Goal: Transaction & Acquisition: Purchase product/service

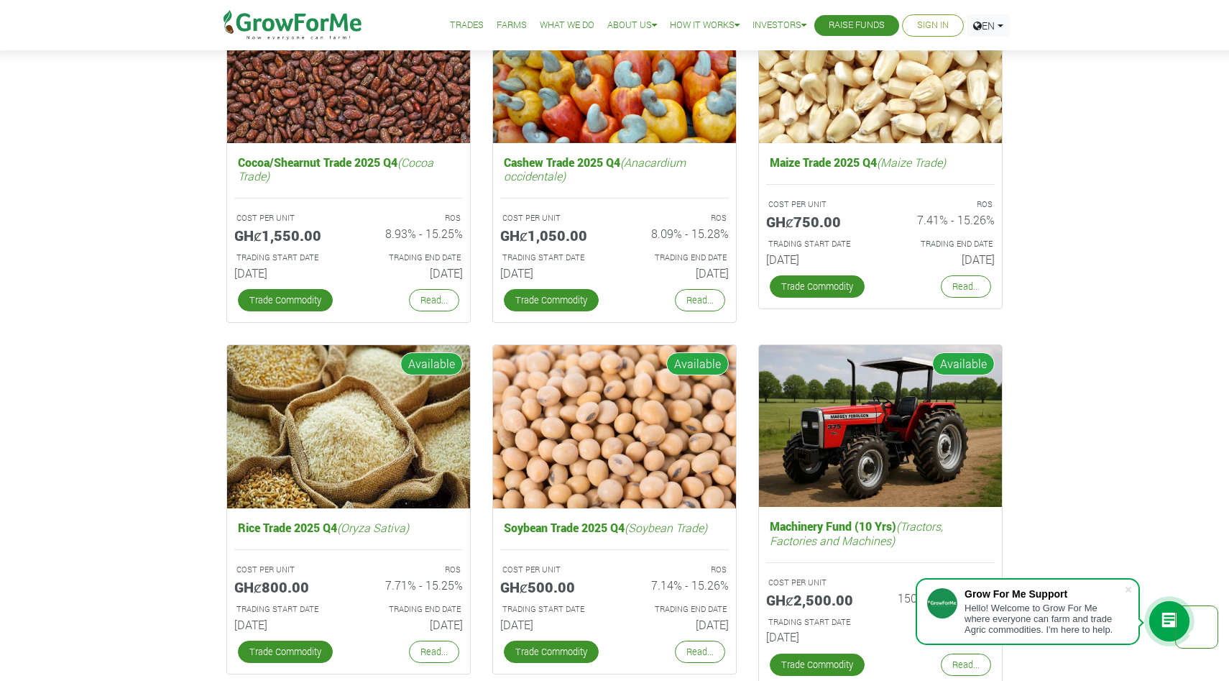
scroll to position [2230, 0]
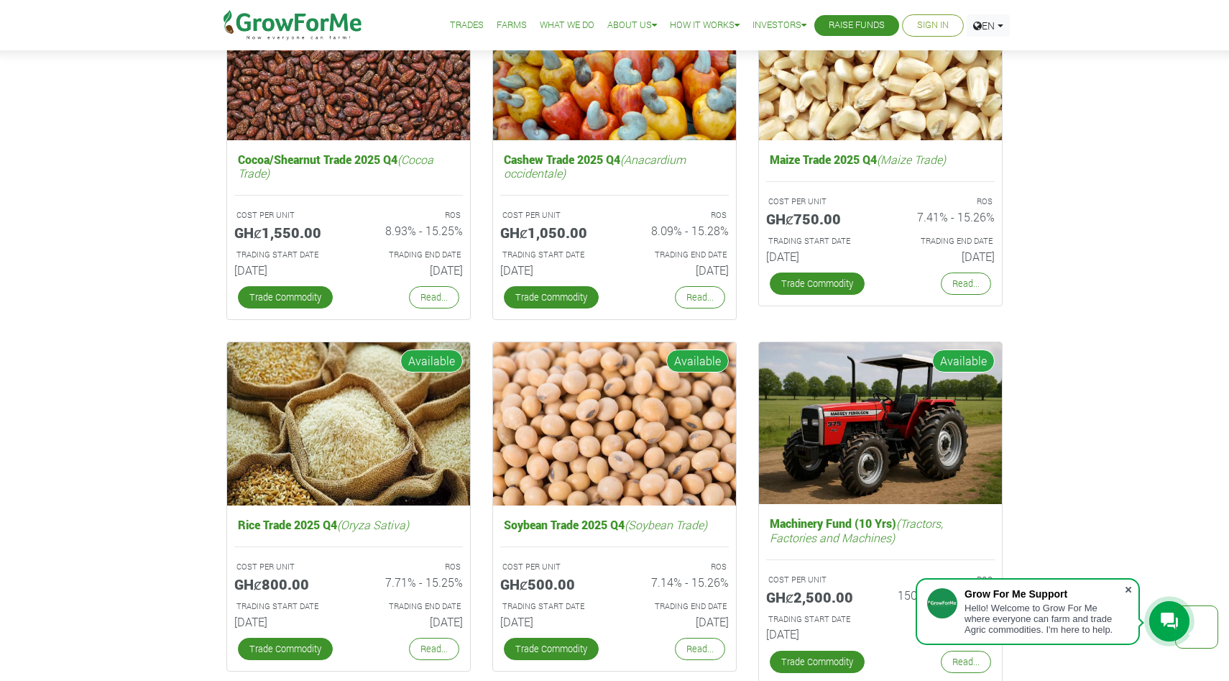
click at [1126, 582] on span at bounding box center [1128, 589] width 14 height 14
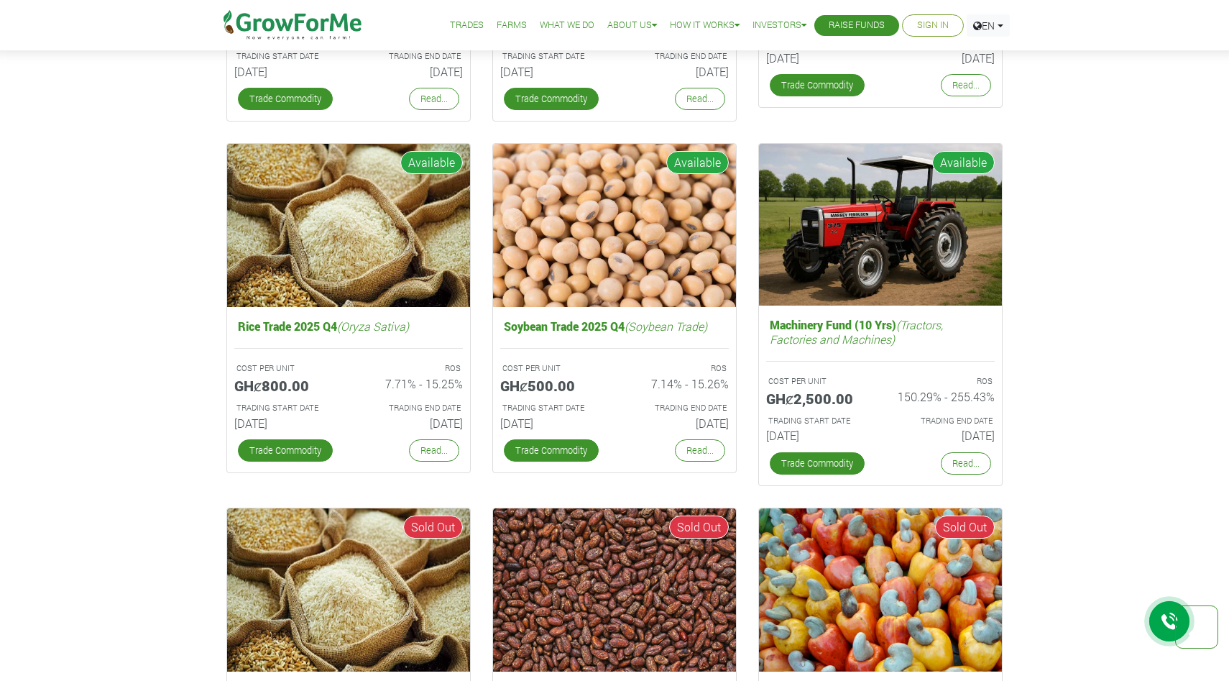
scroll to position [2429, 0]
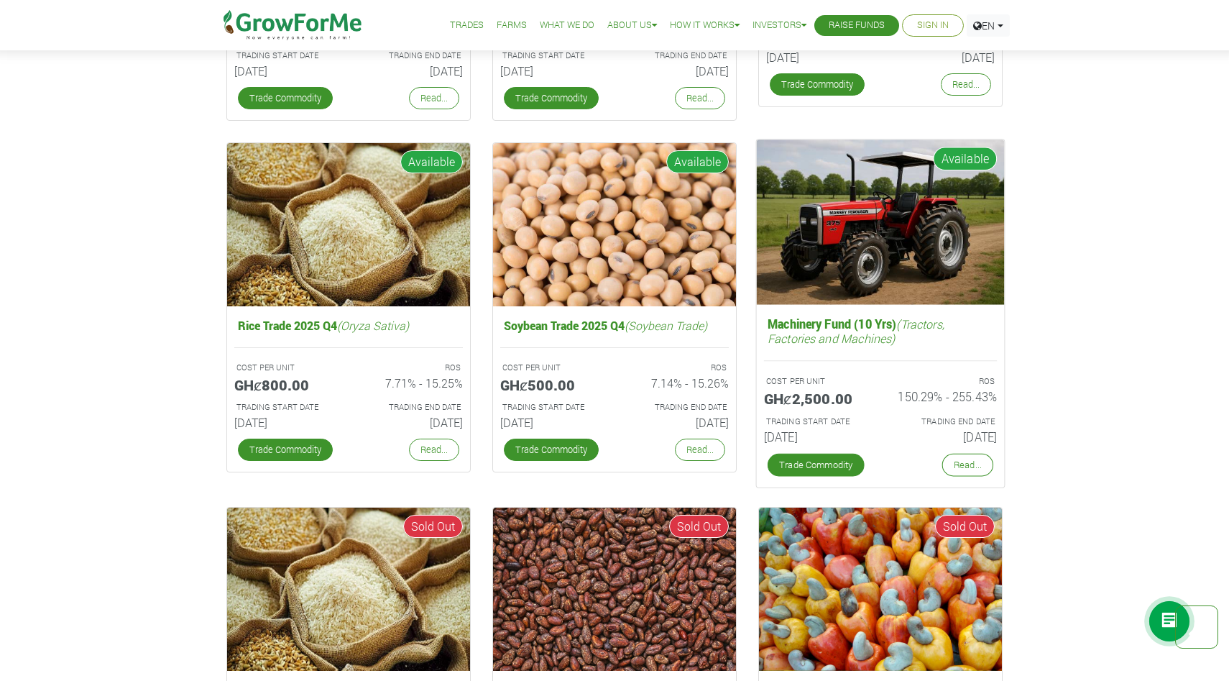
click at [815, 405] on h5 "GHȼ2,500.00" at bounding box center [817, 398] width 106 height 17
click at [817, 469] on link "Trade Commodity" at bounding box center [816, 465] width 97 height 23
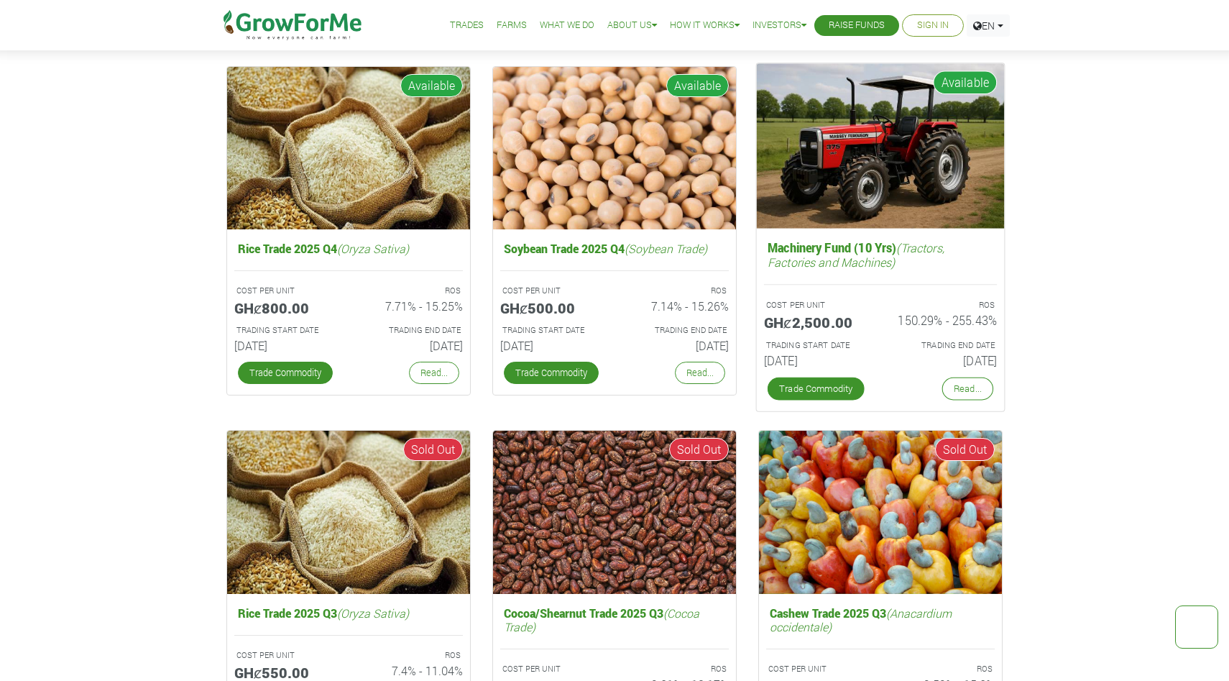
scroll to position [2373, 0]
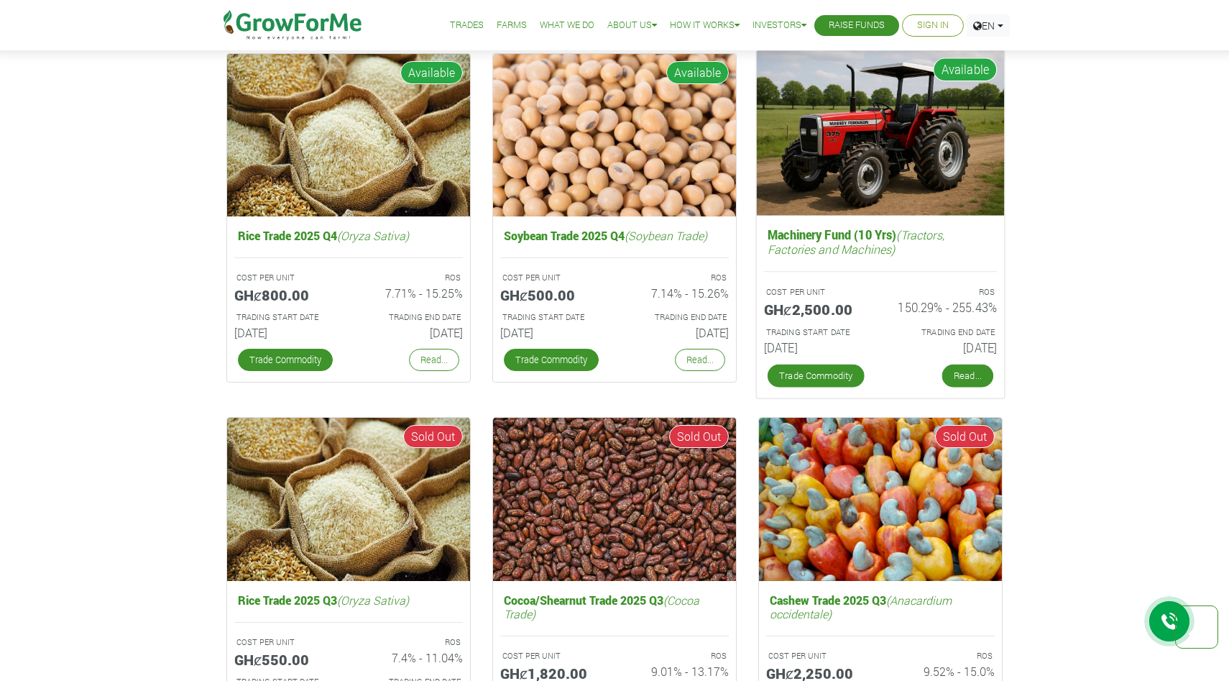
click at [962, 377] on link "Read..." at bounding box center [967, 375] width 51 height 23
